Goal: Transaction & Acquisition: Purchase product/service

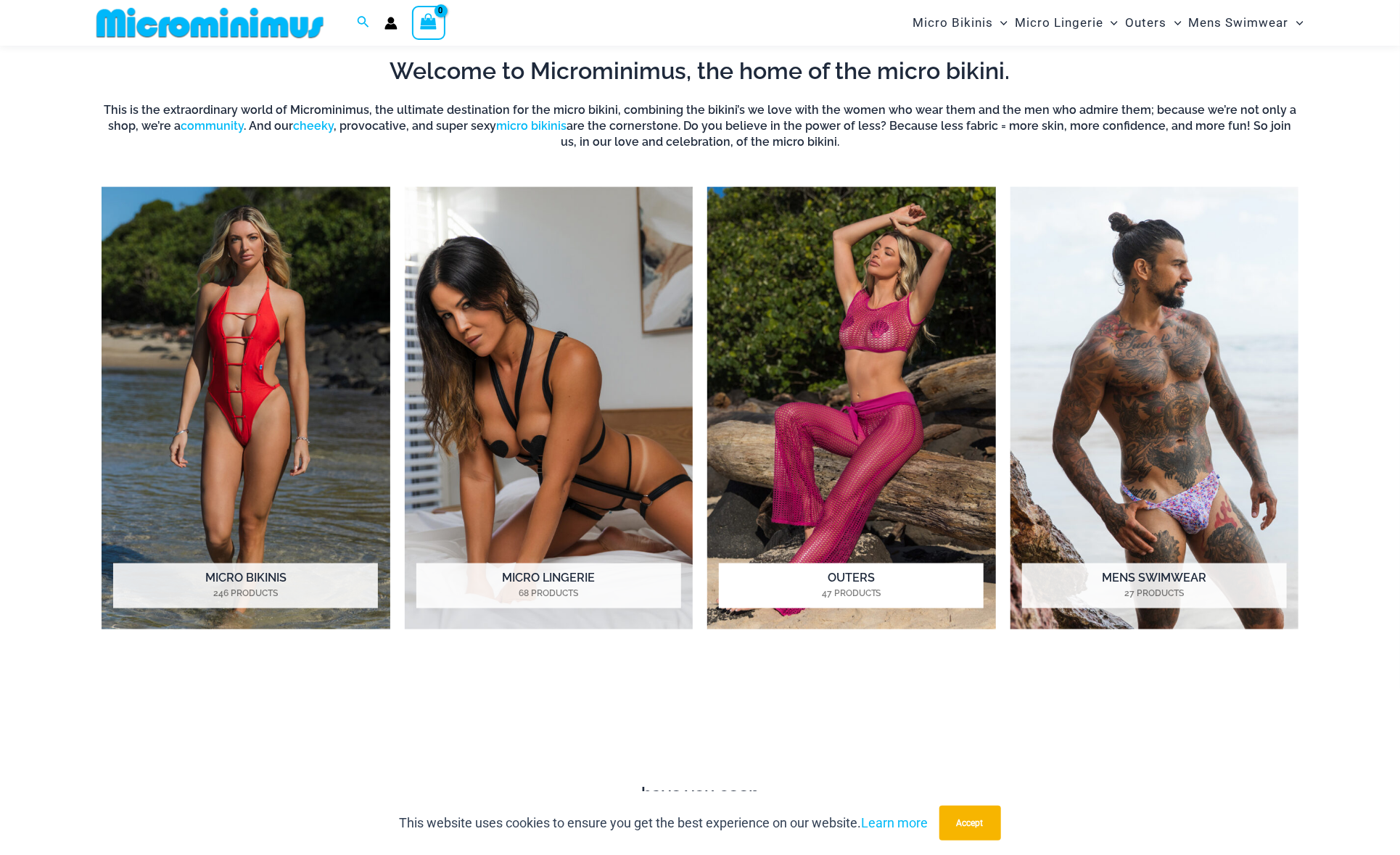
scroll to position [1221, 0]
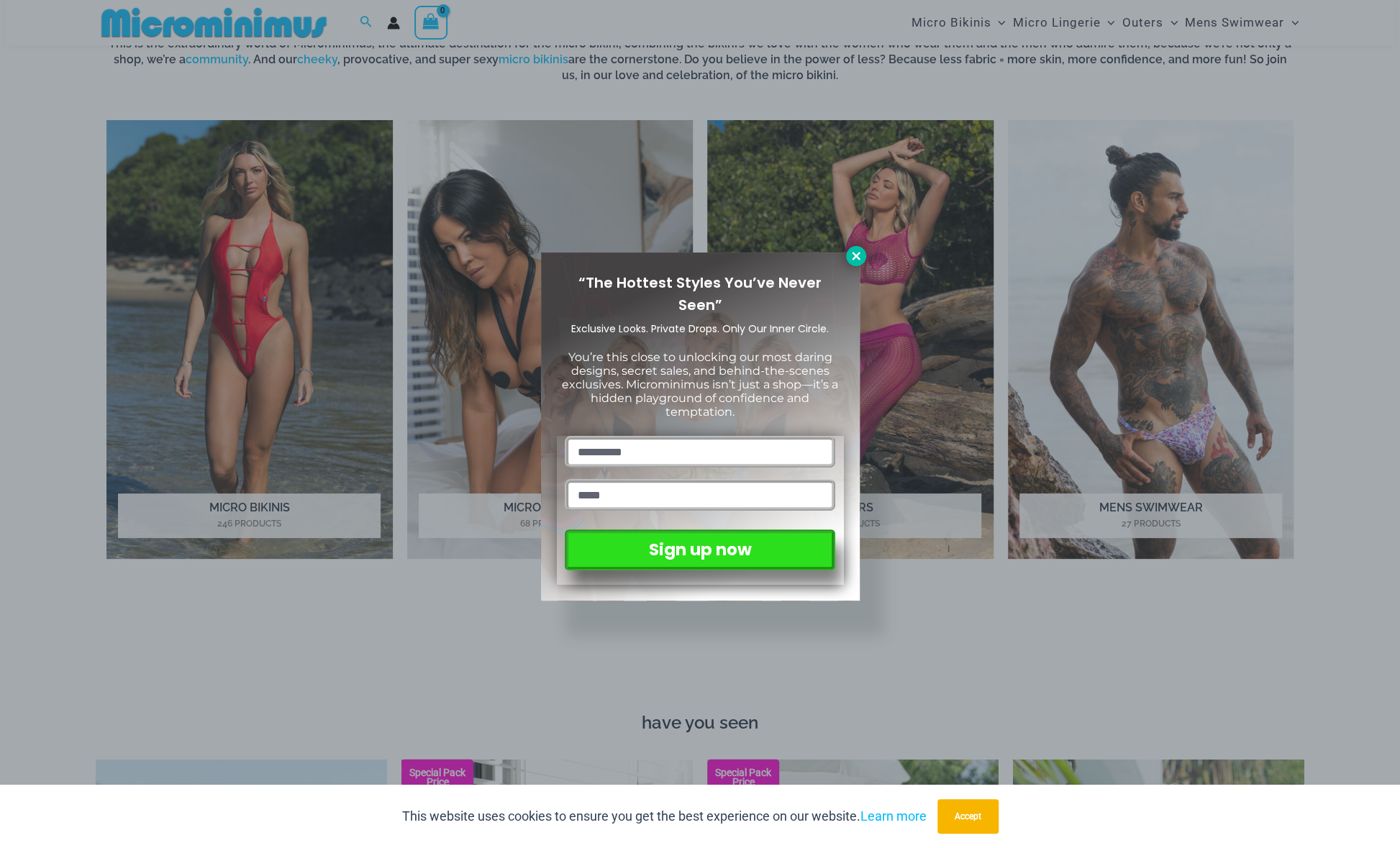
click at [855, 255] on icon at bounding box center [855, 256] width 8 height 8
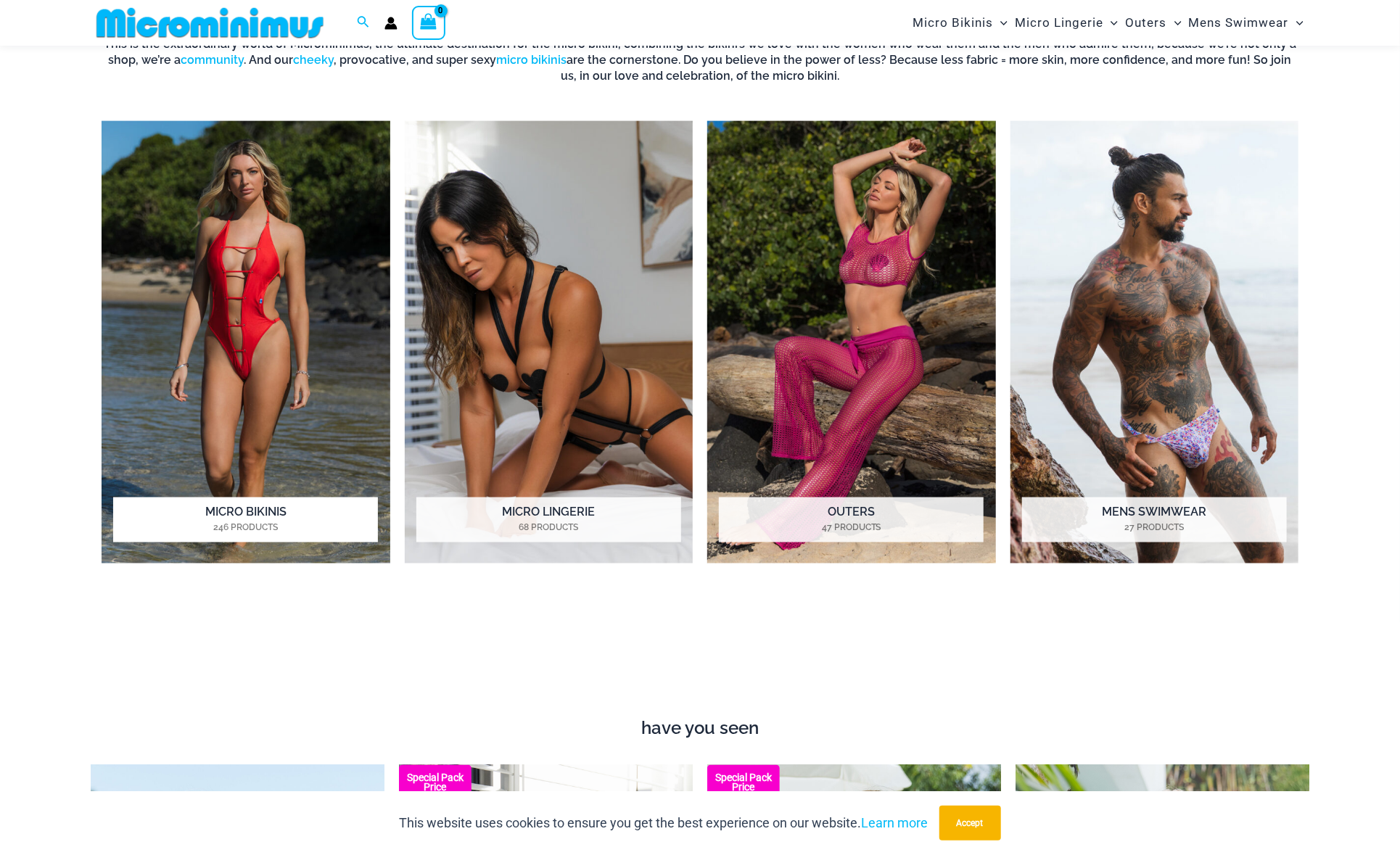
click at [296, 517] on h2 "Micro Bikinis 246 Products" at bounding box center [245, 520] width 265 height 45
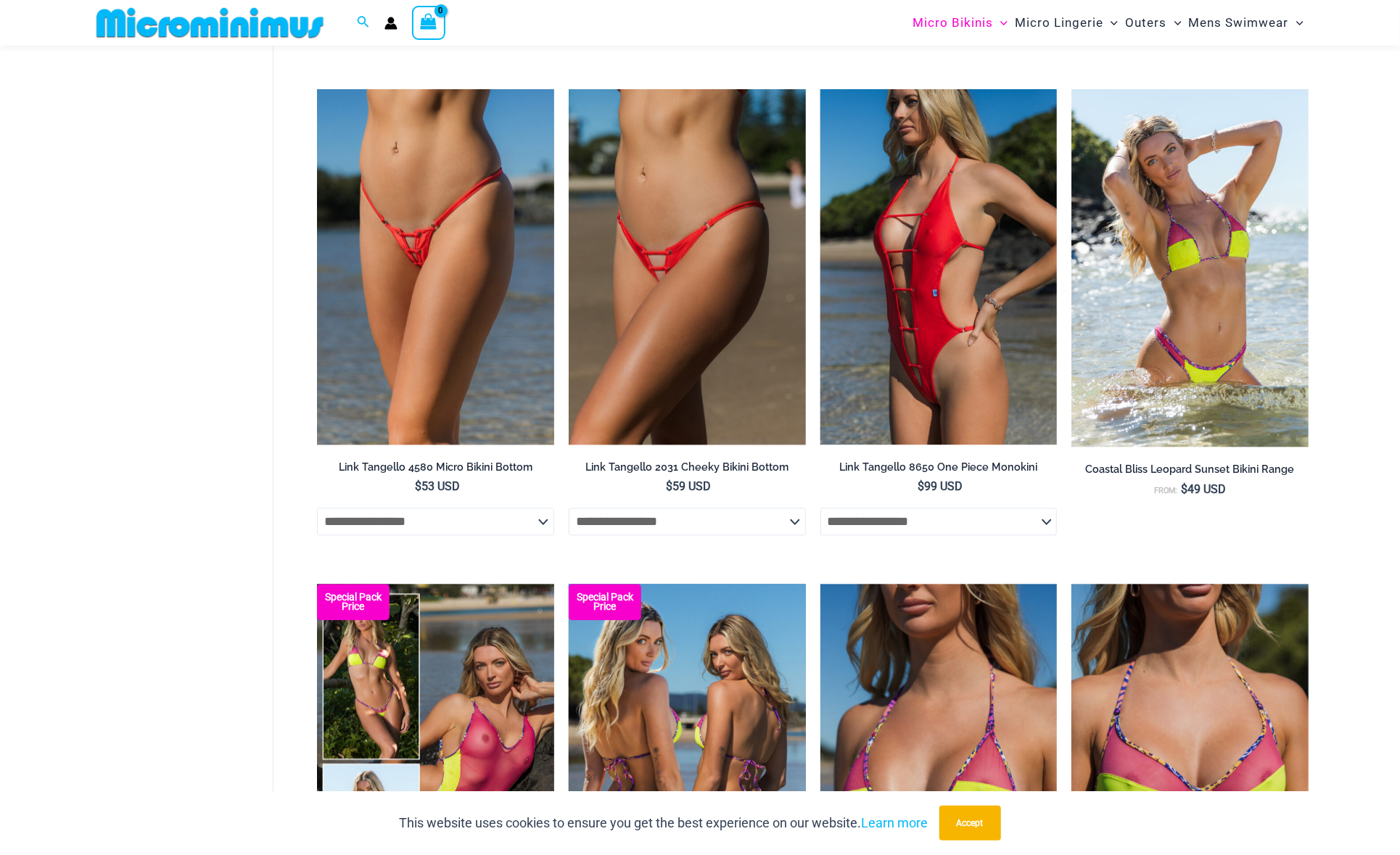
scroll to position [2091, 0]
